Goal: Information Seeking & Learning: Understand process/instructions

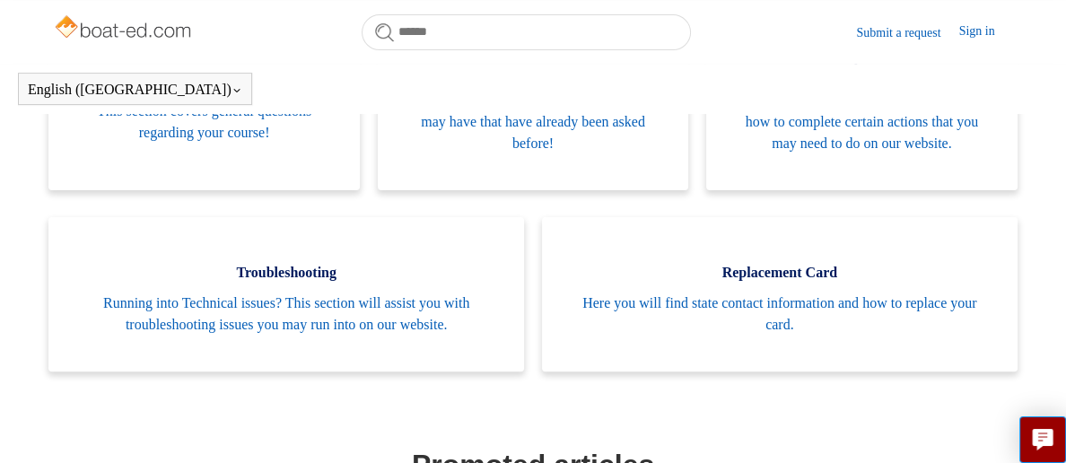
scroll to position [455, 0]
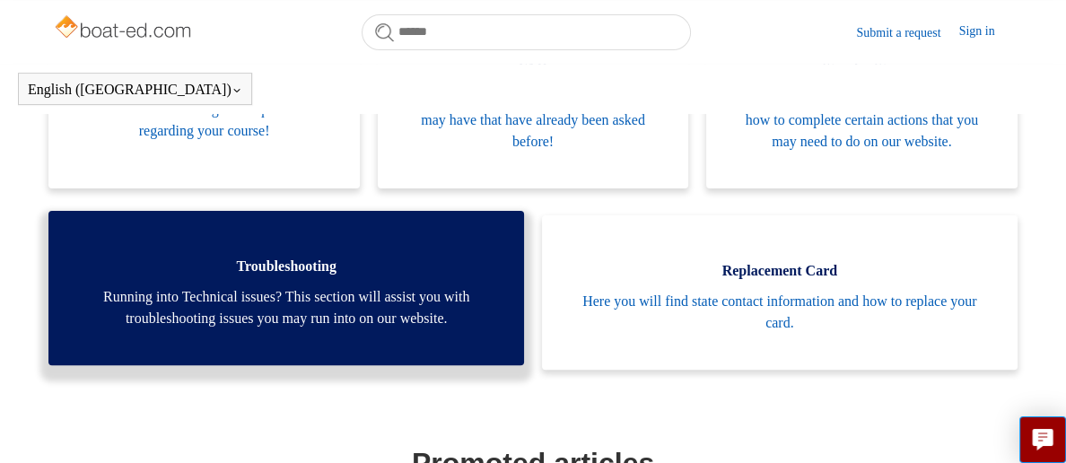
click at [376, 279] on link "Troubleshooting Running into Technical issues? This section will assist you wit…" at bounding box center [286, 288] width 476 height 154
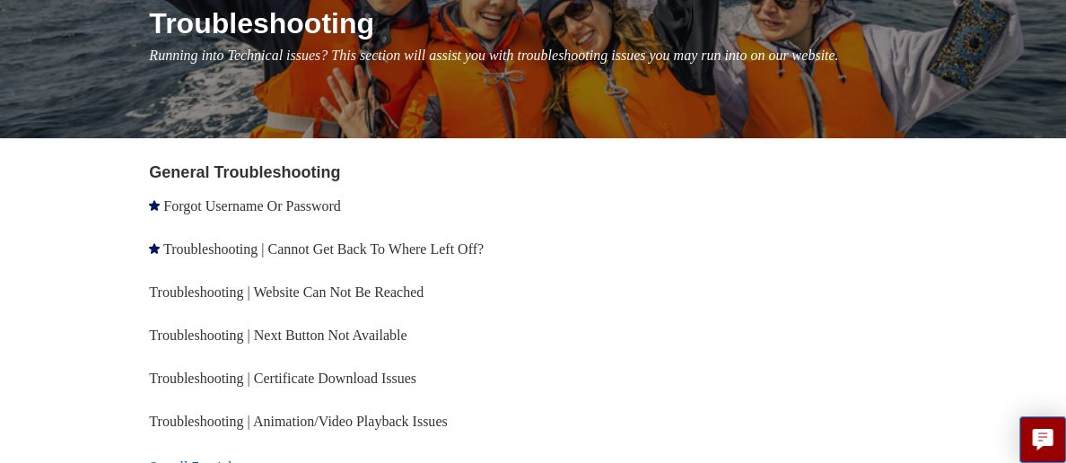
scroll to position [239, 0]
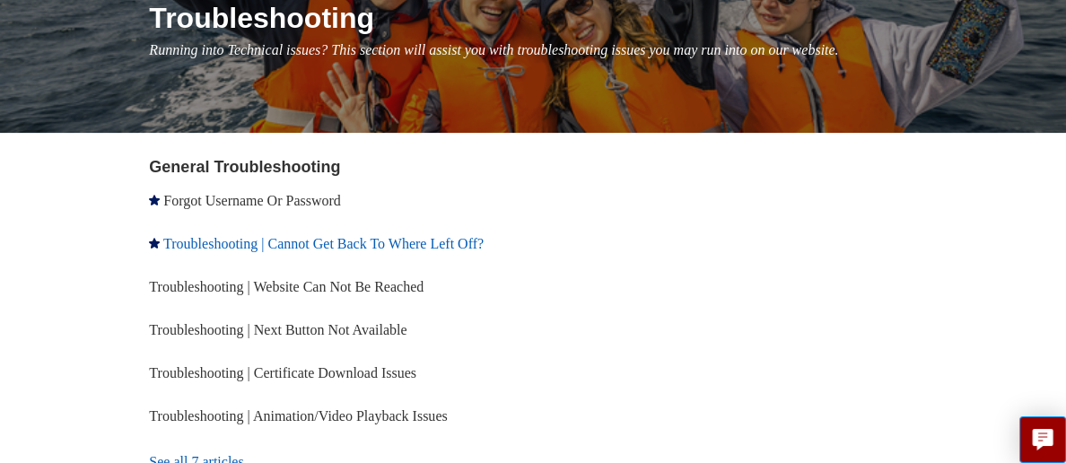
click at [406, 247] on link "Troubleshooting | Cannot Get Back To Where Left Off?" at bounding box center [323, 243] width 320 height 15
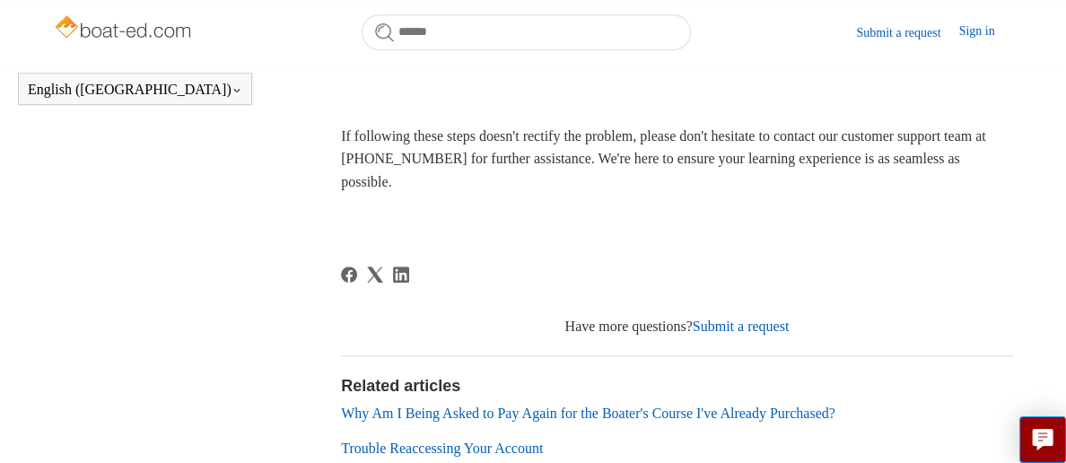
scroll to position [892, 0]
